Goal: Task Accomplishment & Management: Use online tool/utility

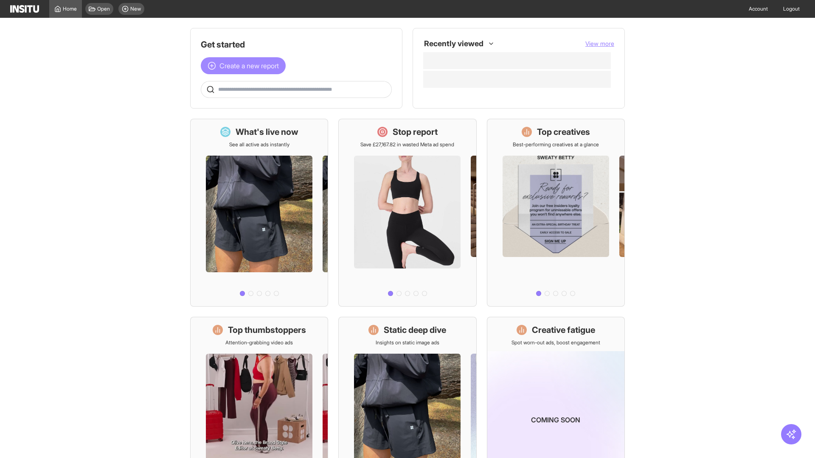
click at [245, 66] on span "Create a new report" at bounding box center [248, 66] width 59 height 10
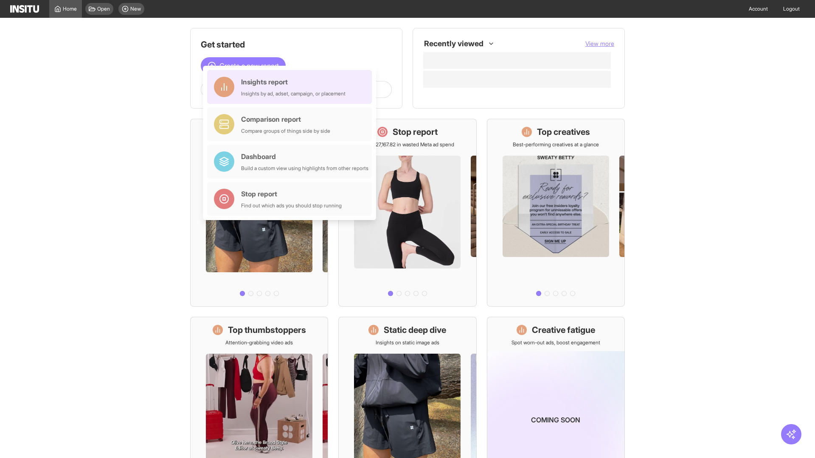
click at [292, 87] on div "Insights report Insights by ad, adset, campaign, or placement" at bounding box center [293, 87] width 104 height 20
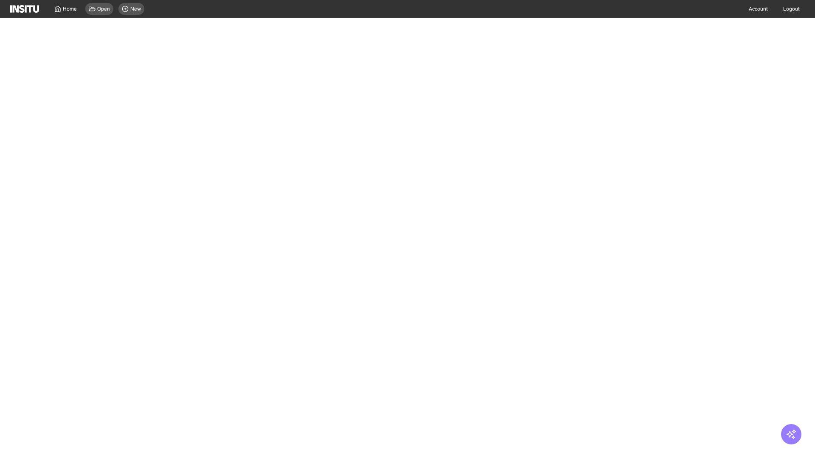
select select "**"
